Goal: Task Accomplishment & Management: Manage account settings

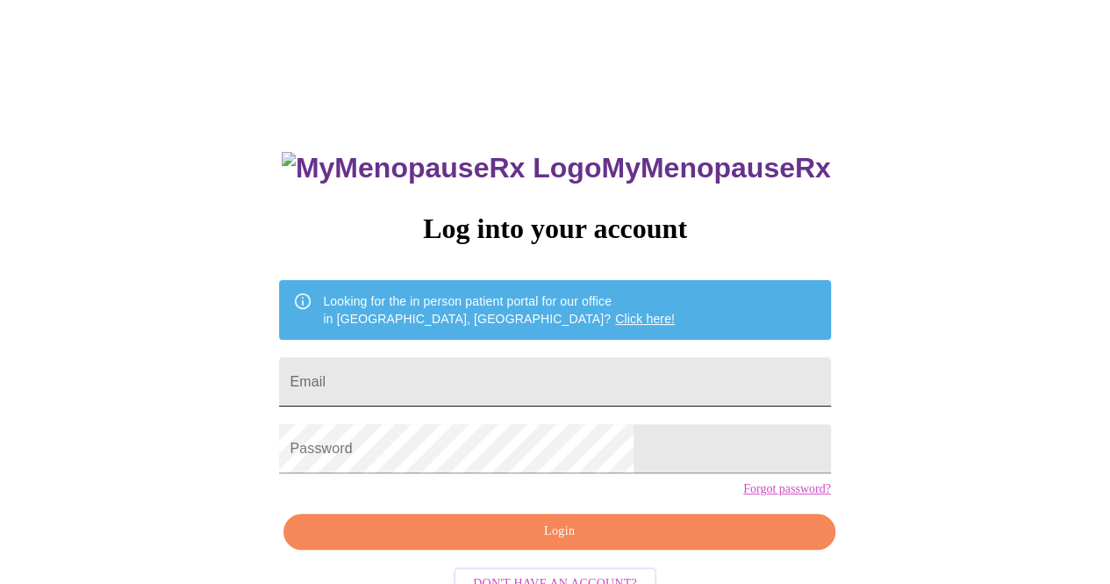
click at [449, 384] on input "Email" at bounding box center [554, 381] width 551 height 49
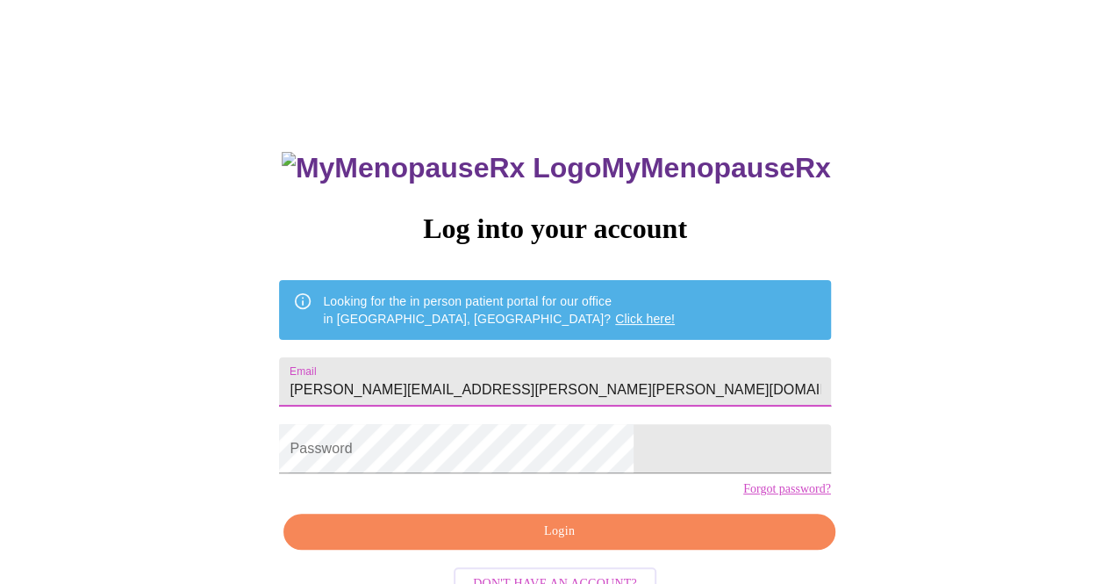
type input "[PERSON_NAME][EMAIL_ADDRESS][PERSON_NAME][PERSON_NAME][DOMAIN_NAME]"
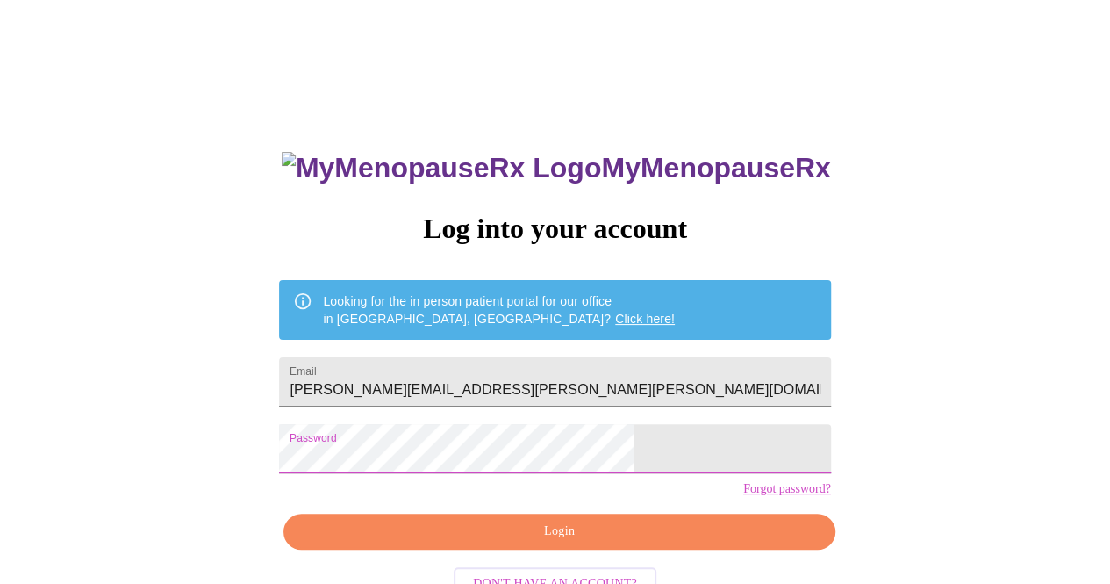
click at [564, 542] on span "Login" at bounding box center [559, 532] width 511 height 22
